Goal: Communication & Community: Connect with others

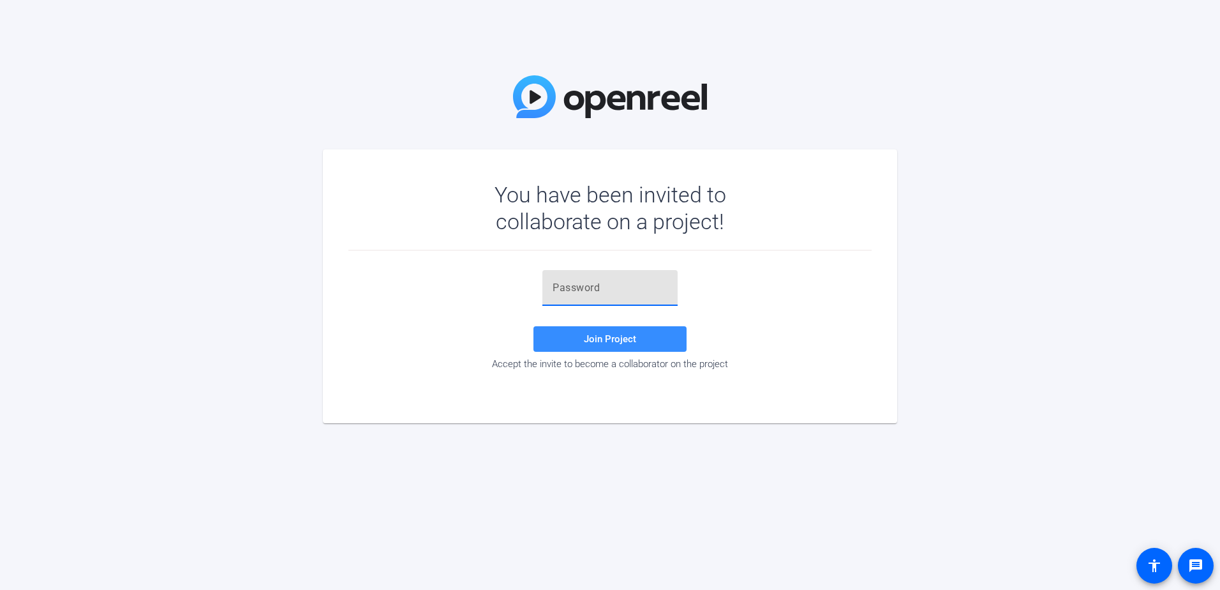
paste input "GOOD DOCS Royalty Vendor Forms (A-Vendor, Blackcat Media LLC)"
type input "GOOD DOCS Royalty Vendor Forms (A-Vendor, Blackcat Media LLC)"
click at [590, 289] on input "GOOD DOCS Royalty Vendor Forms (A-Vendor, Blackcat Media LLC)" at bounding box center [610, 287] width 115 height 15
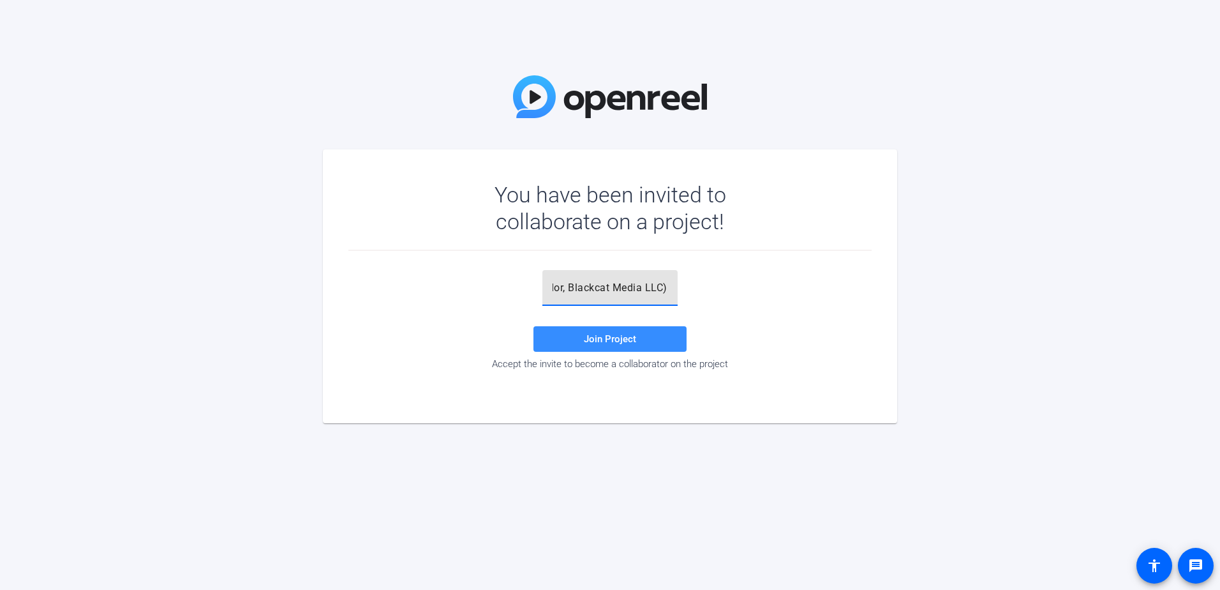
click at [590, 289] on input "GOOD DOCS Royalty Vendor Forms (A-Vendor, Blackcat Media LLC)" at bounding box center [610, 287] width 115 height 15
paste input "'B5!=E"
type input "'B5!=E"
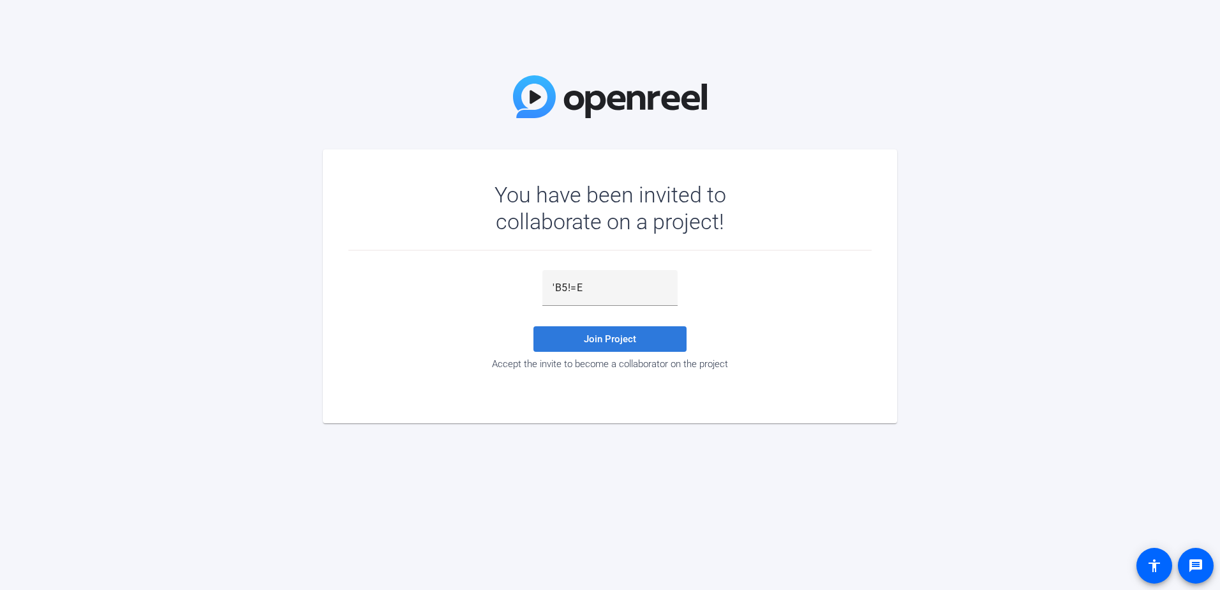
click at [643, 342] on span at bounding box center [609, 339] width 153 height 31
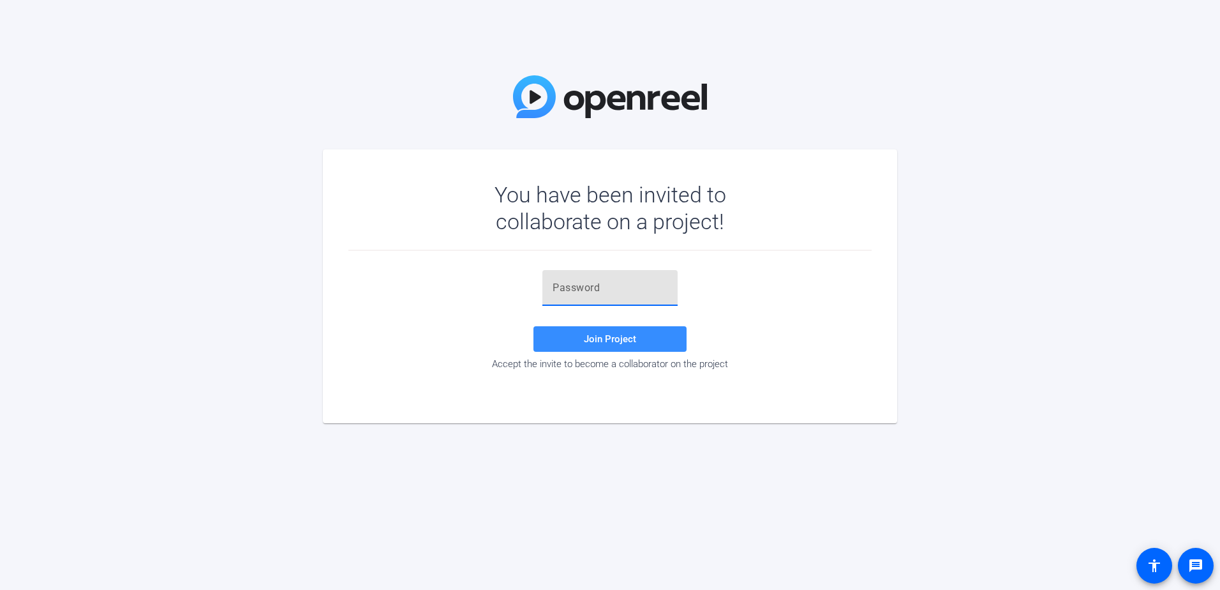
paste input "'B5!=E"
type input "'B5!=E"
drag, startPoint x: 606, startPoint y: 338, endPoint x: 600, endPoint y: 292, distance: 46.3
click at [606, 338] on span "Join Project" at bounding box center [610, 338] width 52 height 11
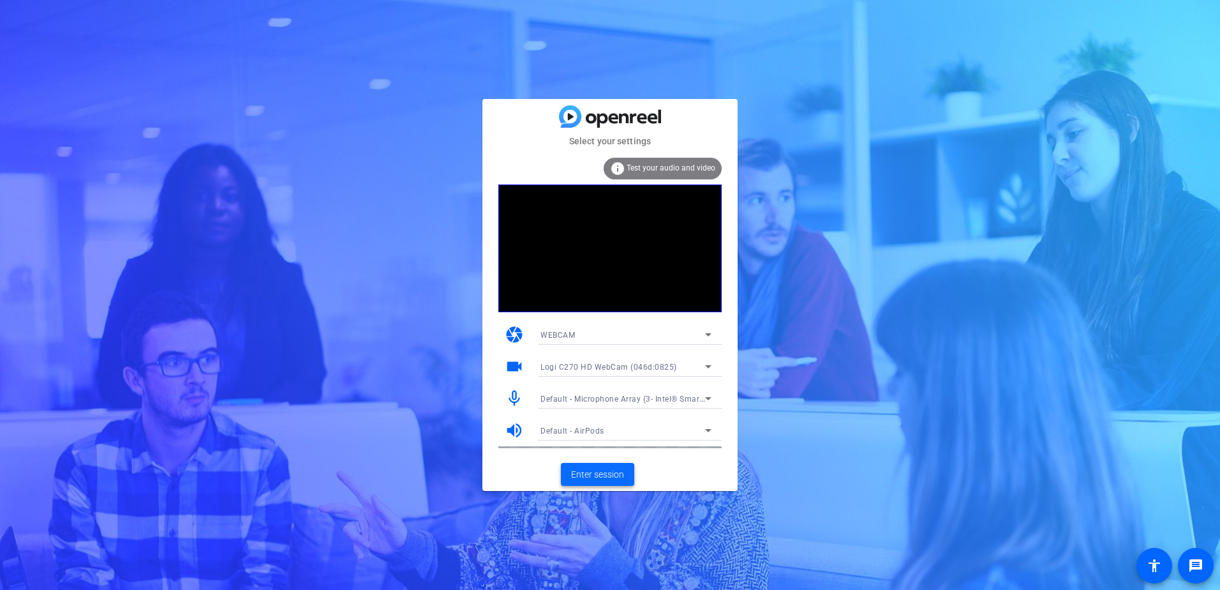
click at [592, 470] on span "Enter session" at bounding box center [597, 474] width 53 height 13
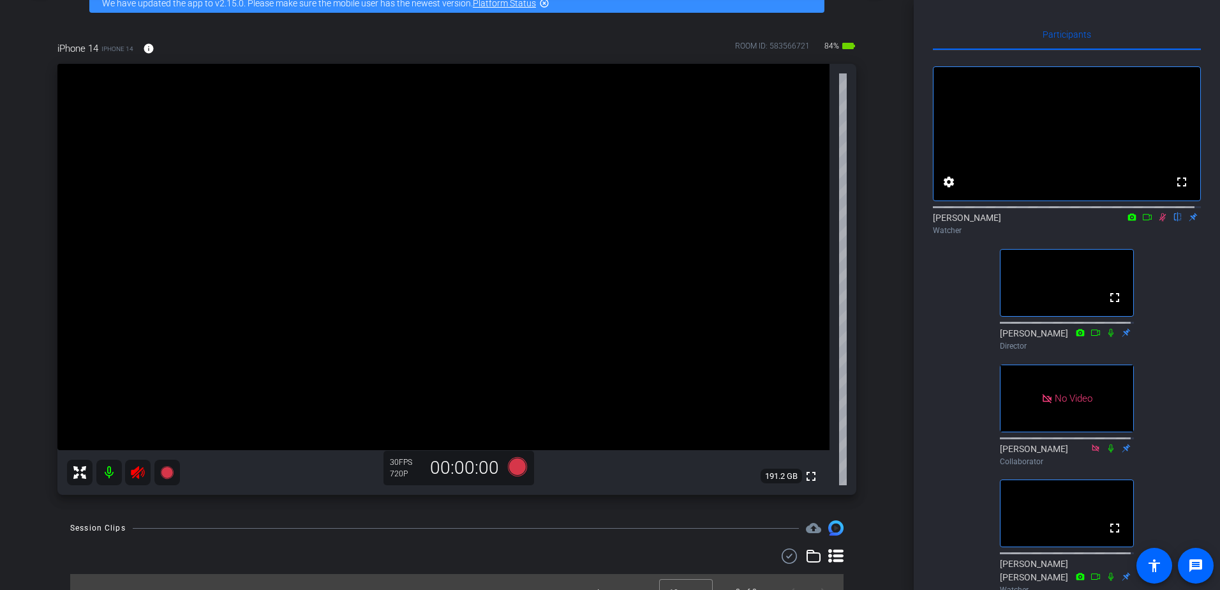
scroll to position [89, 0]
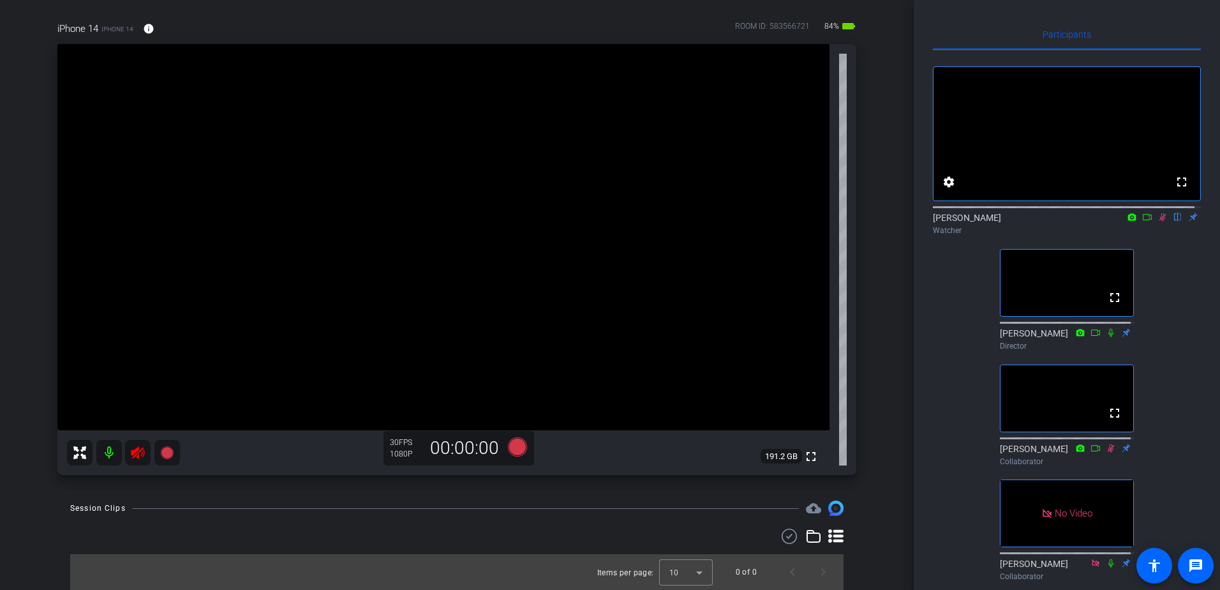
click at [967, 461] on div "fullscreen settings [PERSON_NAME] flip Watcher fullscreen [PERSON_NAME] Directo…" at bounding box center [1067, 382] width 268 height 664
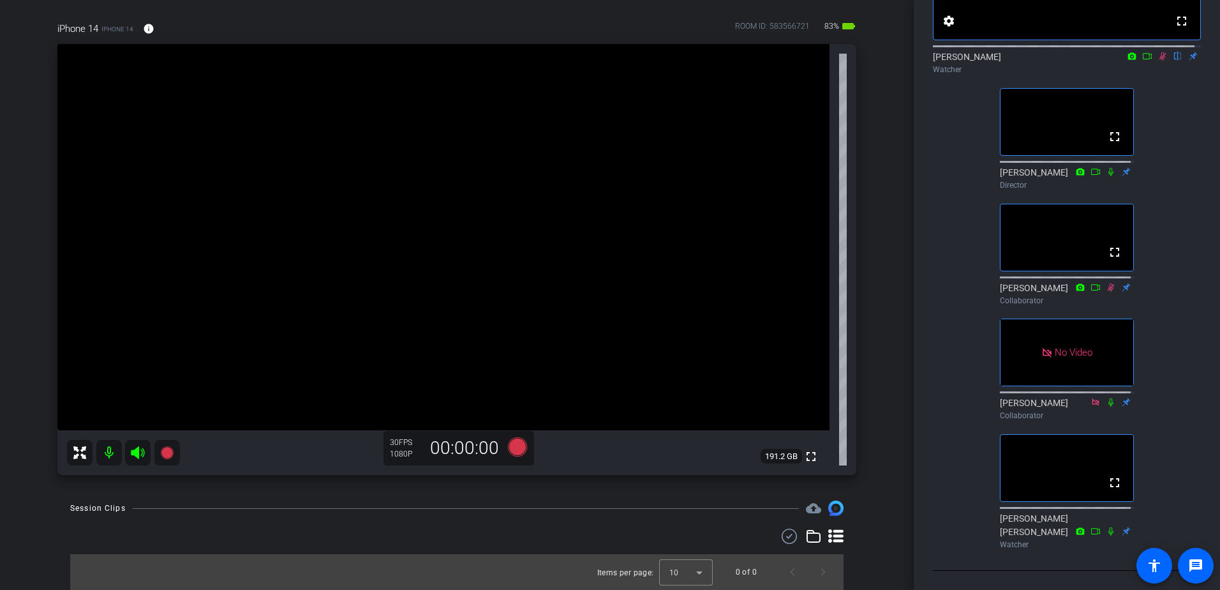
scroll to position [0, 0]
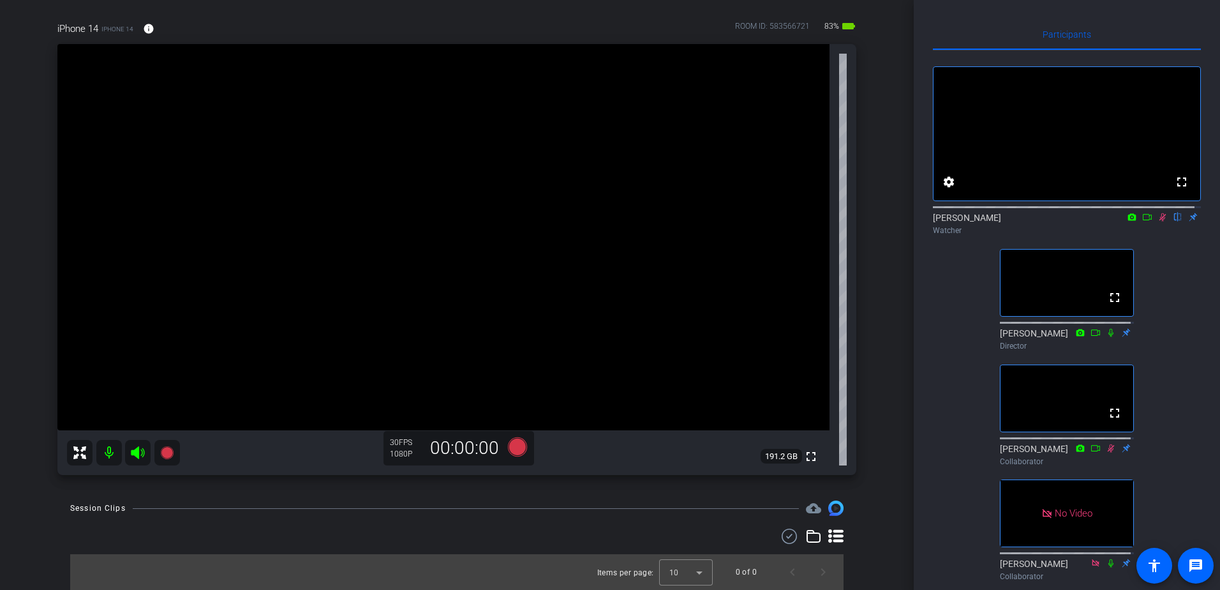
click at [1142, 221] on icon at bounding box center [1147, 216] width 10 height 9
click at [1173, 221] on icon at bounding box center [1178, 216] width 10 height 9
click at [1175, 221] on icon at bounding box center [1177, 217] width 5 height 8
click at [1175, 221] on icon at bounding box center [1178, 217] width 7 height 8
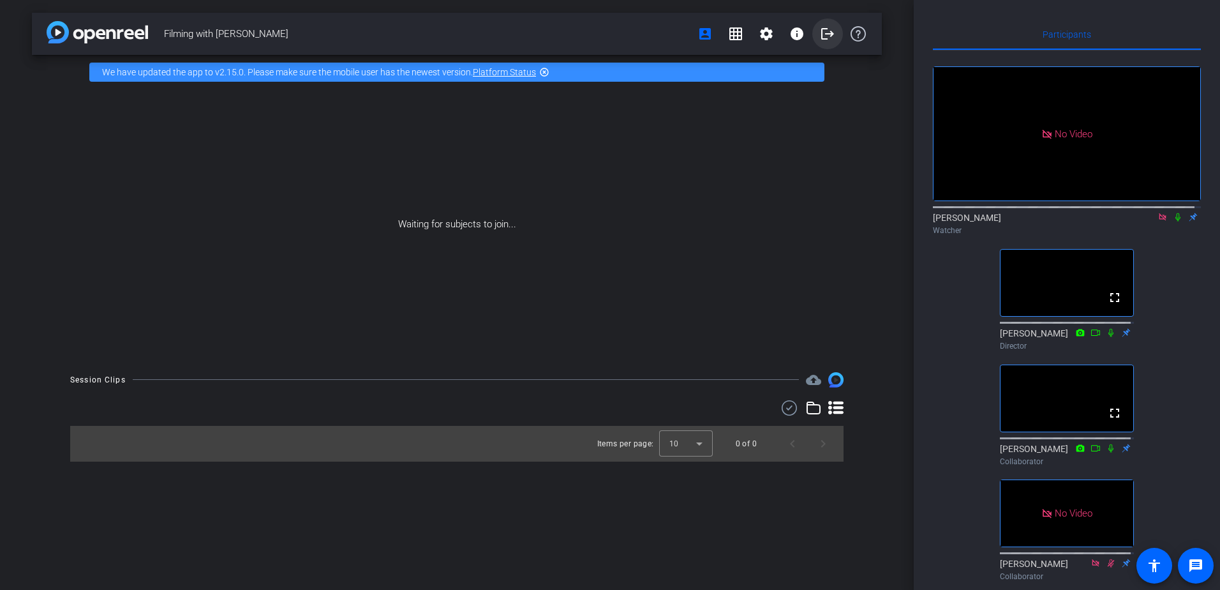
click at [817, 36] on span at bounding box center [827, 34] width 31 height 31
